Goal: Task Accomplishment & Management: Complete application form

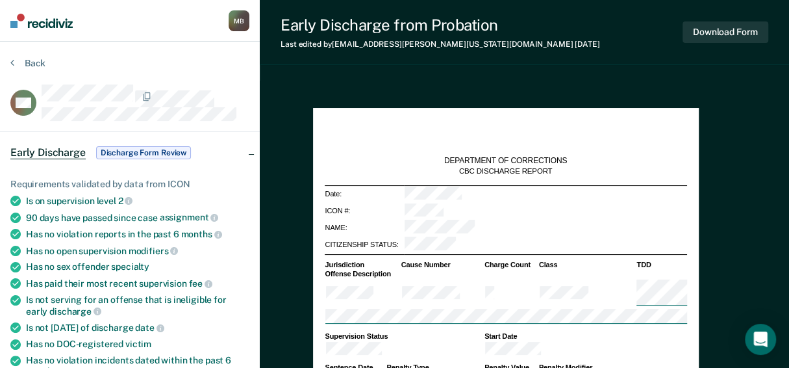
type textarea "x"
drag, startPoint x: 744, startPoint y: 2, endPoint x: 275, endPoint y: 90, distance: 476.5
click at [249, 84] on div "Back" at bounding box center [129, 70] width 239 height 27
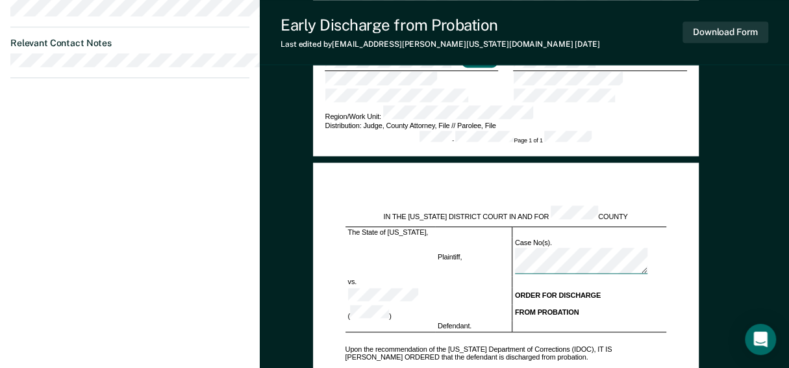
scroll to position [455, 0]
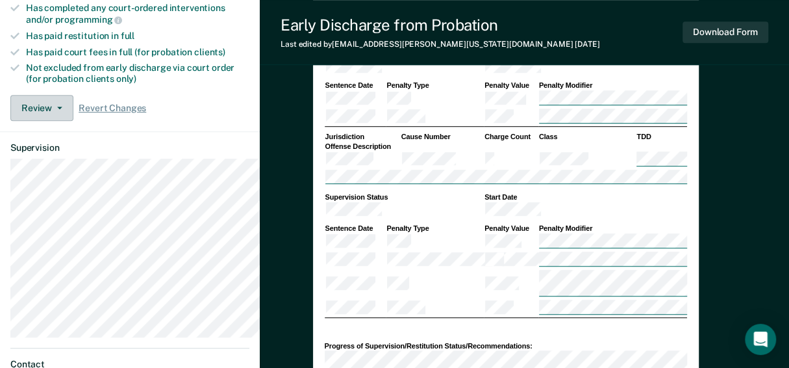
click at [48, 121] on button "Review" at bounding box center [41, 108] width 63 height 26
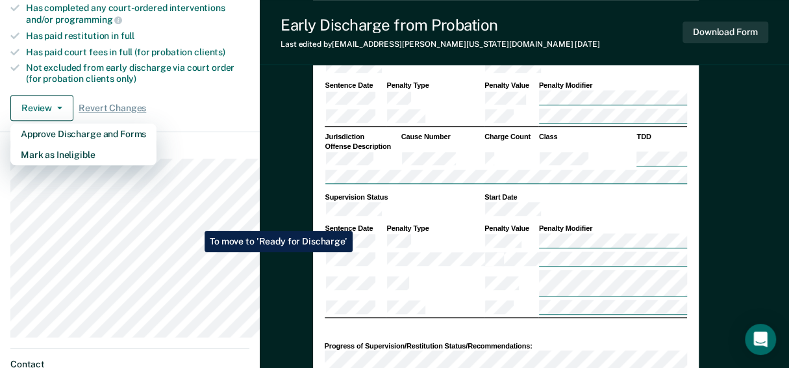
click at [249, 121] on div "Review Approve Discharge and Forms Mark as Ineligible Revert Changes" at bounding box center [129, 108] width 239 height 26
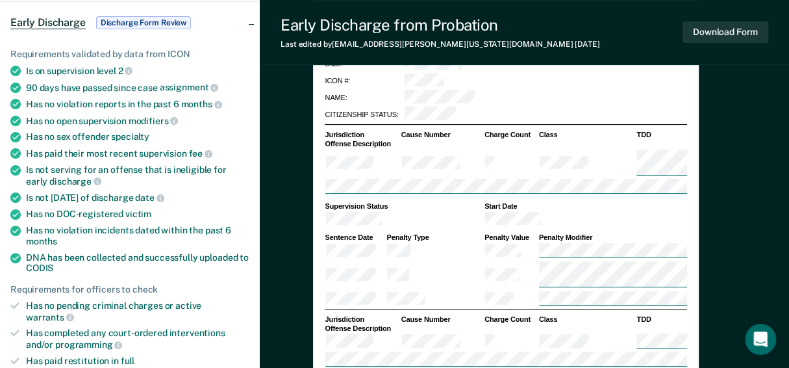
scroll to position [0, 0]
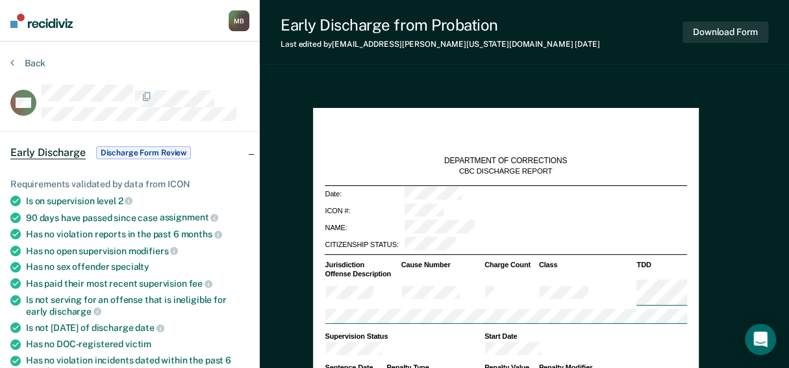
click at [249, 20] on div "M B" at bounding box center [239, 20] width 21 height 21
click at [220, 58] on link "Profile" at bounding box center [186, 52] width 105 height 11
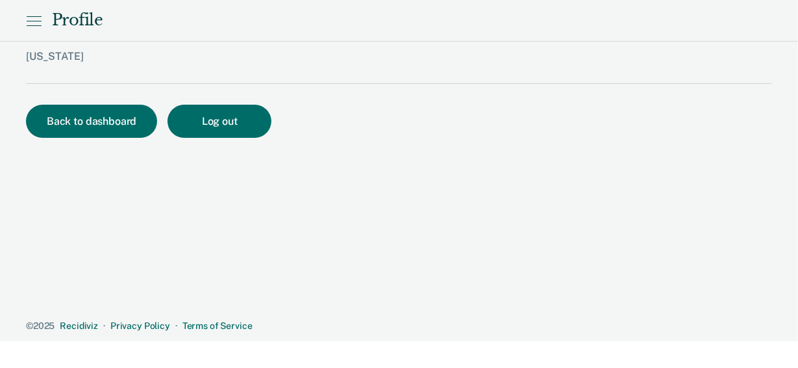
click at [42, 29] on icon at bounding box center [34, 21] width 16 height 16
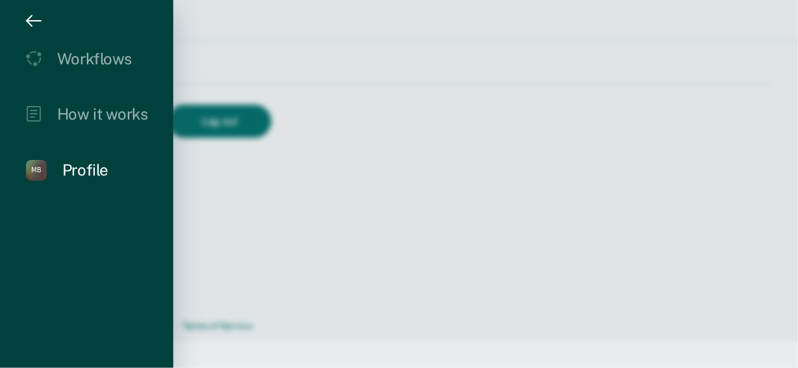
click at [108, 179] on div "Profile" at bounding box center [85, 169] width 46 height 19
click at [105, 179] on div "Profile" at bounding box center [85, 169] width 46 height 19
click at [41, 27] on icon "drawer" at bounding box center [34, 21] width 16 height 16
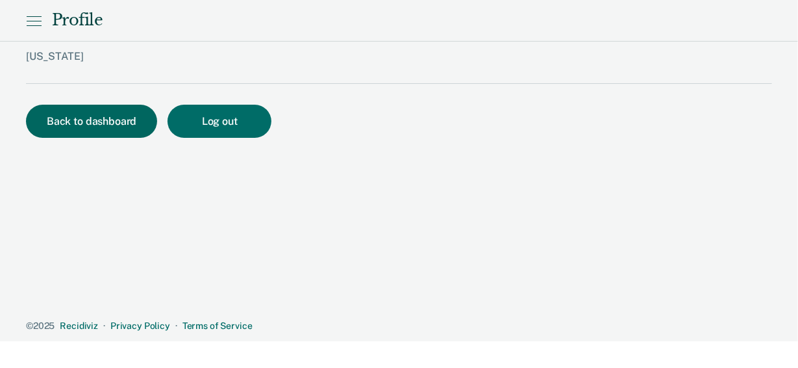
click at [104, 138] on button "Back to dashboard" at bounding box center [91, 121] width 131 height 33
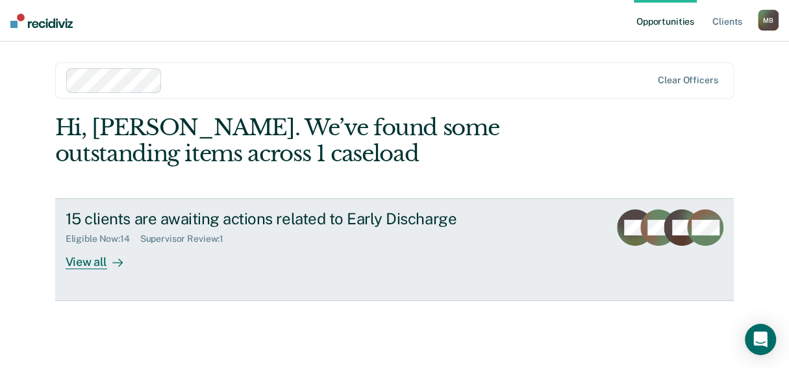
scroll to position [89, 0]
click at [84, 258] on div "View all" at bounding box center [102, 256] width 73 height 25
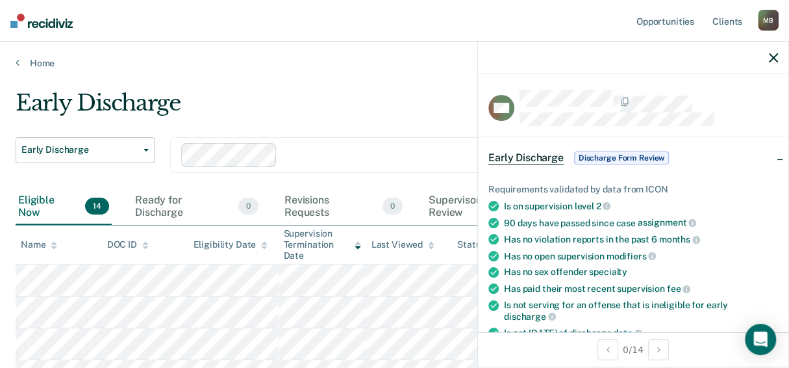
click at [771, 62] on icon "button" at bounding box center [773, 57] width 9 height 9
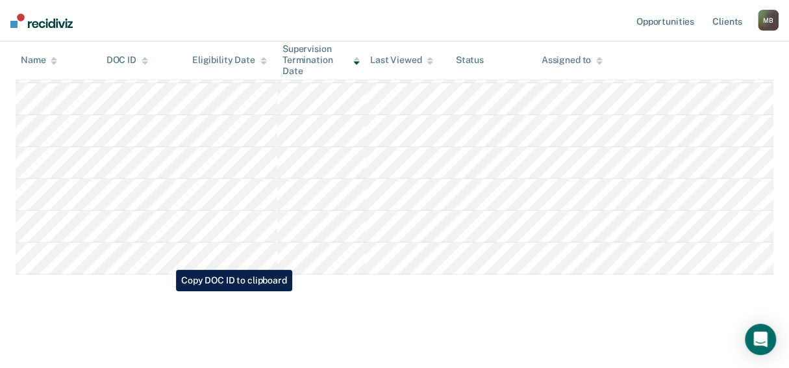
scroll to position [564, 0]
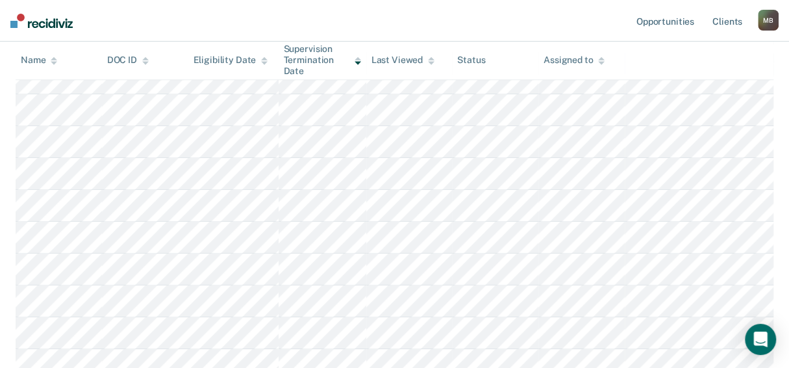
scroll to position [174, 0]
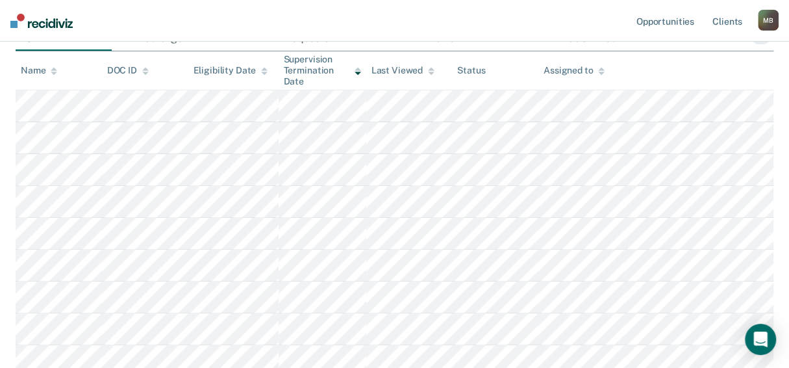
click at [445, 51] on div "Supervisor Review 1" at bounding box center [485, 32] width 118 height 36
